Goal: Find specific page/section: Find specific page/section

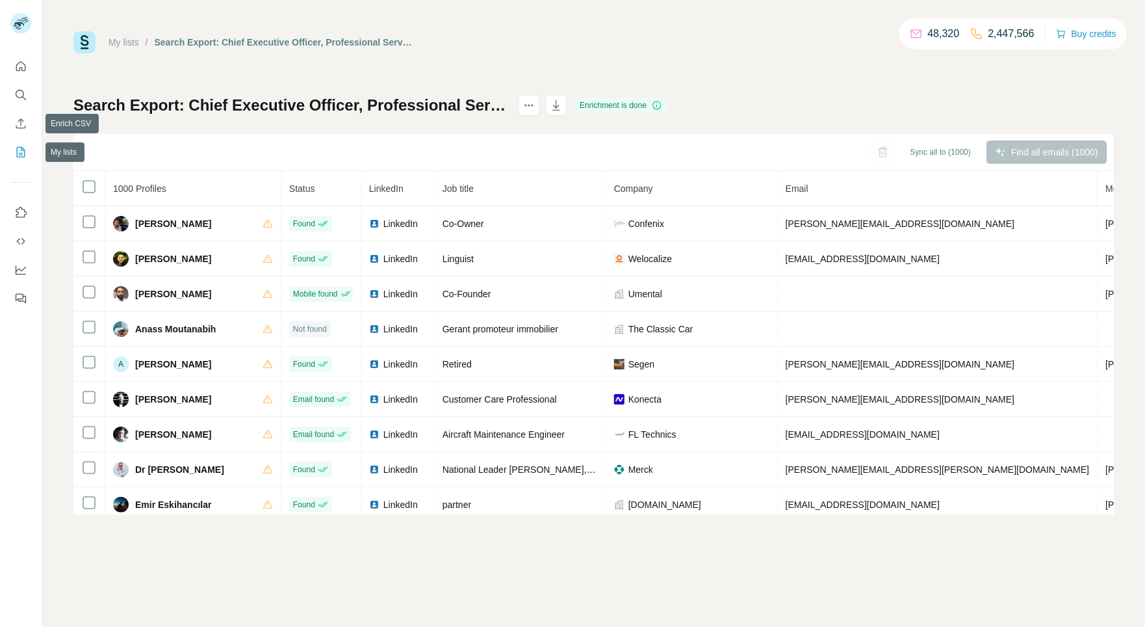
click at [23, 150] on icon "My lists" at bounding box center [22, 151] width 7 height 8
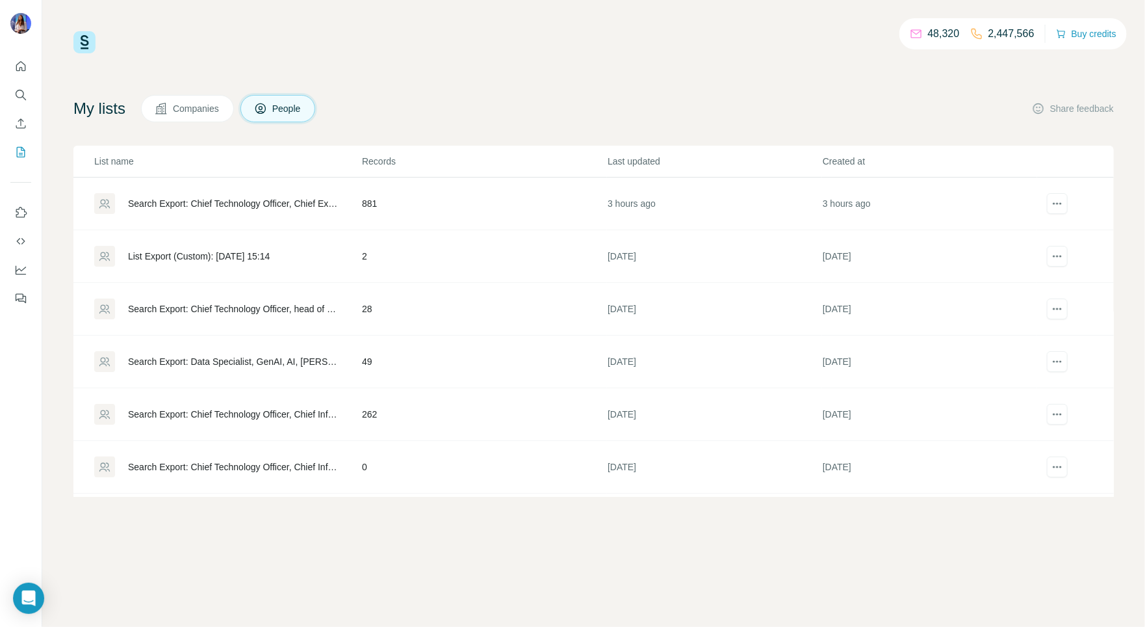
click at [260, 196] on div "Search Export: Chief Technology Officer, Chief Executive Officer, Head of Infor…" at bounding box center [227, 203] width 267 height 21
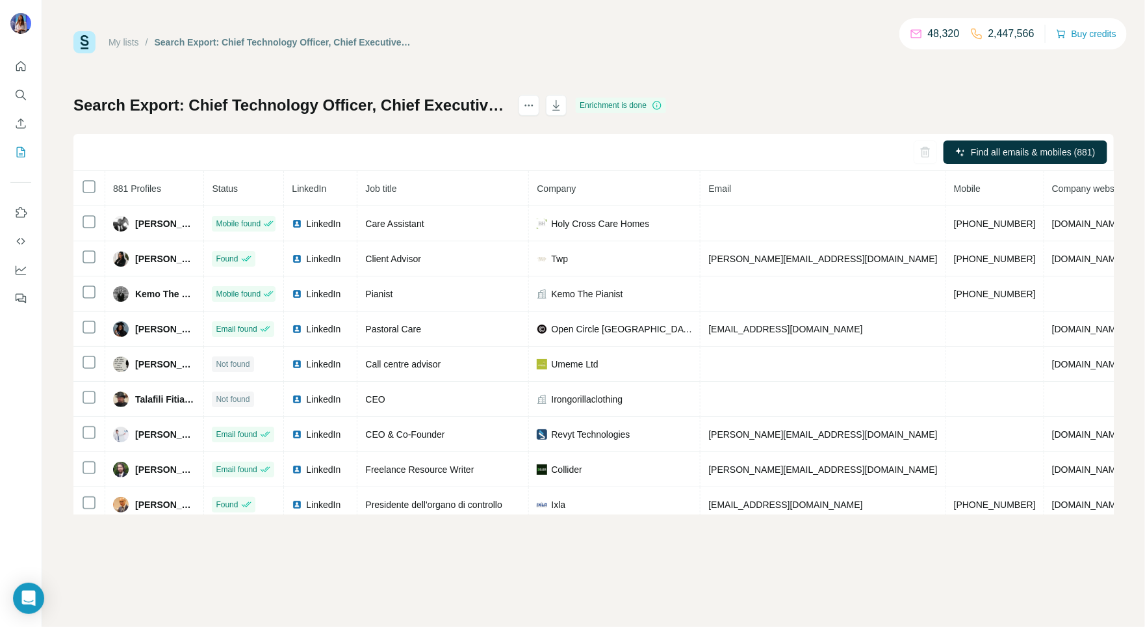
click at [82, 593] on div "My lists / Search Export: Chief Technology Officer, Chief Executive Officer, He…" at bounding box center [593, 313] width 1103 height 627
click at [563, 102] on icon "button" at bounding box center [556, 105] width 13 height 13
